Goal: Information Seeking & Learning: Check status

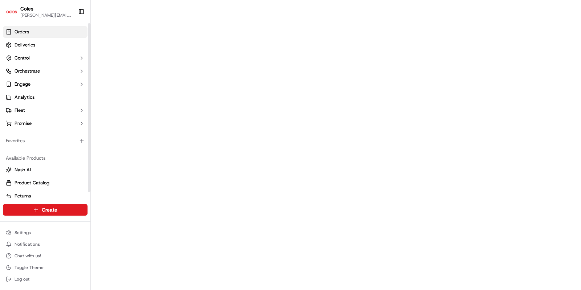
click at [23, 30] on span "Orders" at bounding box center [22, 32] width 15 height 7
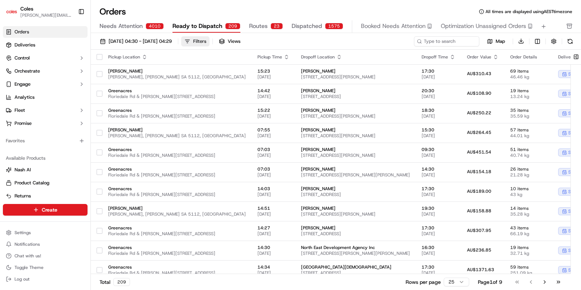
click at [206, 38] on div "Filters" at bounding box center [199, 41] width 13 height 7
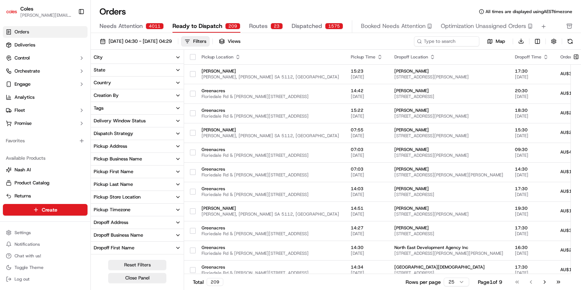
click at [130, 120] on div "Delivery Window Status" at bounding box center [120, 121] width 52 height 7
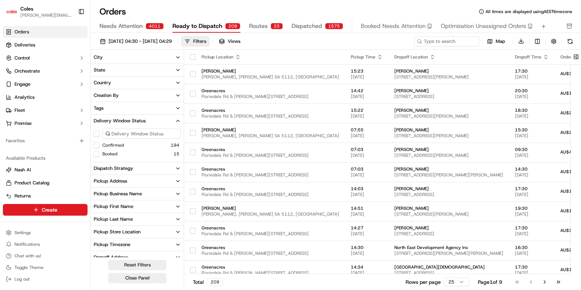
click at [95, 142] on div "Confirmed 194" at bounding box center [137, 145] width 93 height 7
click at [98, 146] on button "Confirmed" at bounding box center [97, 145] width 6 height 6
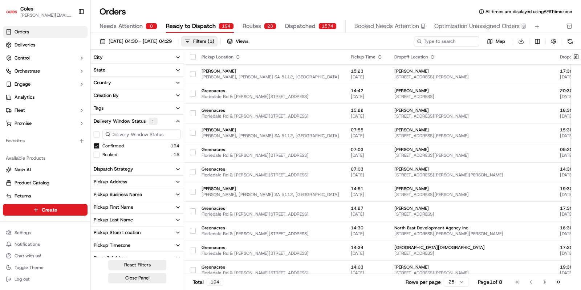
type button "on"
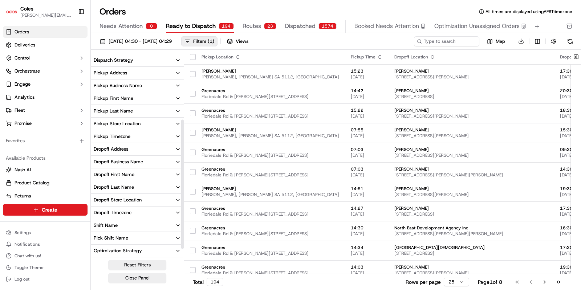
scroll to position [122, 0]
click at [114, 225] on div "Pick Shift Name" at bounding box center [111, 225] width 34 height 7
click at [98, 252] on button "S01" at bounding box center [97, 250] width 6 height 6
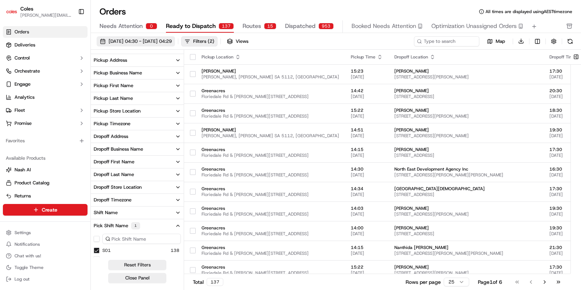
click at [131, 39] on span "[DATE] 04:30 - [DATE] 04:29" at bounding box center [139, 41] width 63 height 7
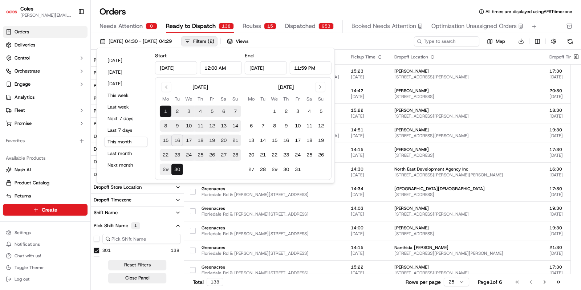
click at [187, 141] on button "17" at bounding box center [189, 141] width 12 height 12
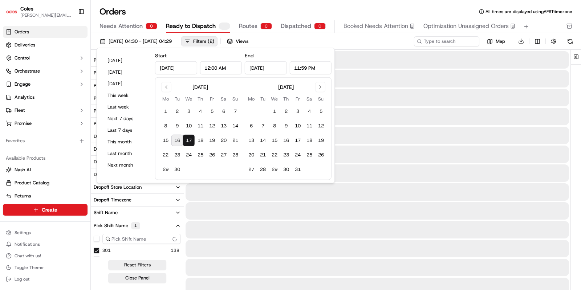
type input "[DATE]"
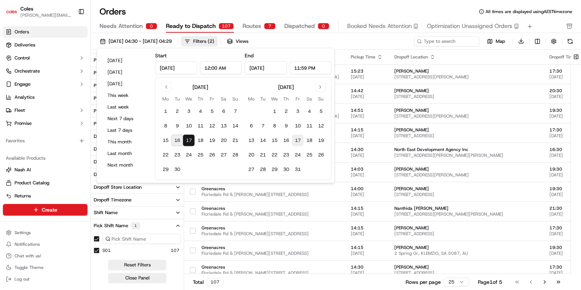
click at [296, 140] on button "17" at bounding box center [298, 141] width 12 height 12
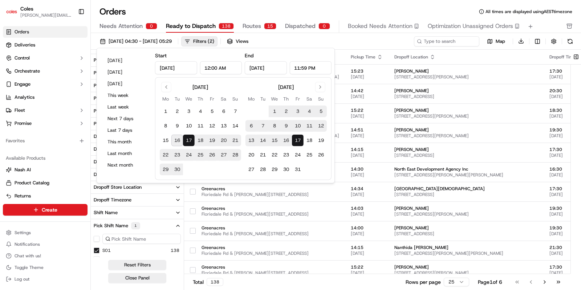
click at [189, 140] on button "17" at bounding box center [189, 141] width 12 height 12
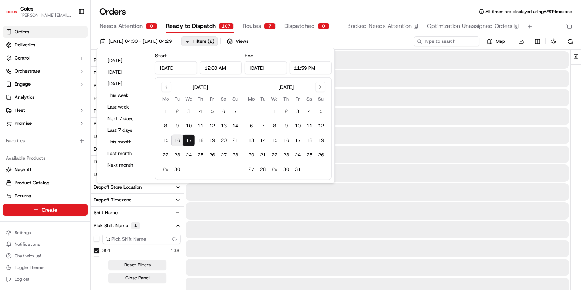
type input "[DATE]"
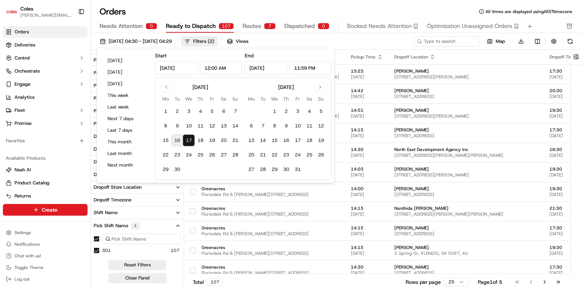
click at [271, 79] on div "[DATE] Mo Tu We Th Fr Sa Su 1 2 3 4 5 6 7 8 9 10 11 12 13 14 15 16 17 18 19 20 …" at bounding box center [243, 128] width 176 height 103
click at [278, 88] on div "[DATE]" at bounding box center [286, 86] width 16 height 7
click at [262, 67] on input "[DATE]" at bounding box center [266, 67] width 42 height 13
click at [342, 41] on div "[DATE] 04:30 - [DATE] 04:29 Filters ( 2 ) Views" at bounding box center [255, 41] width 316 height 10
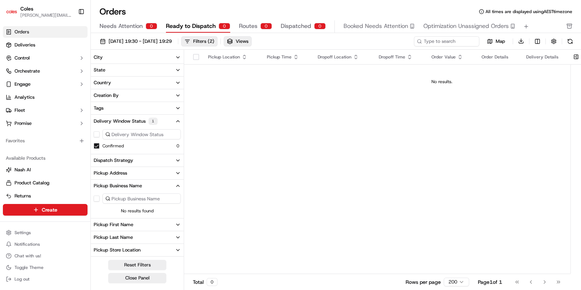
scroll to position [72, 0]
